Goal: Task Accomplishment & Management: Complete application form

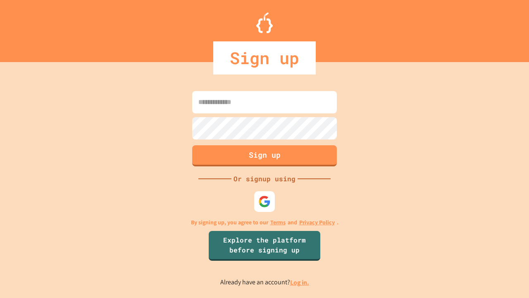
click at [300, 282] on link "Log in." at bounding box center [299, 282] width 19 height 9
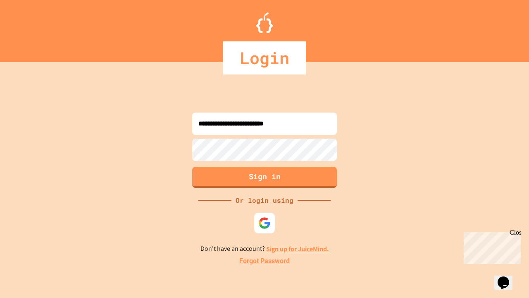
type input "**********"
